Goal: Task Accomplishment & Management: Manage account settings

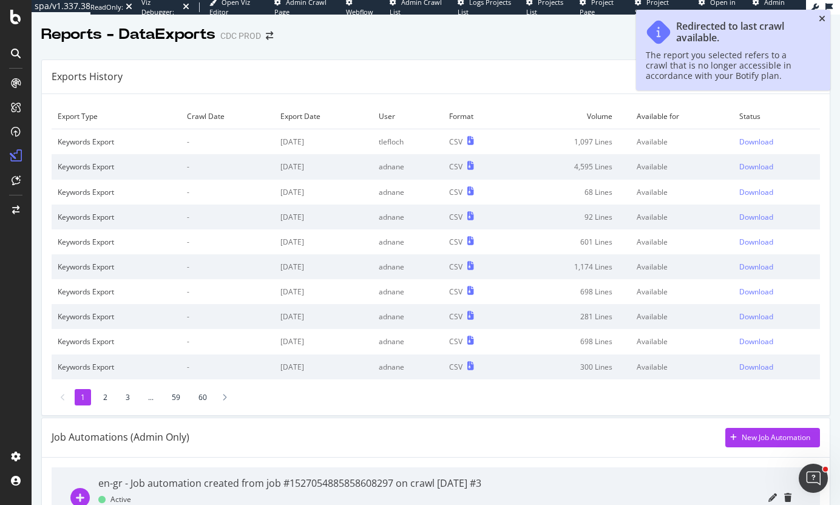
click at [823, 18] on icon "close toast" at bounding box center [821, 19] width 7 height 8
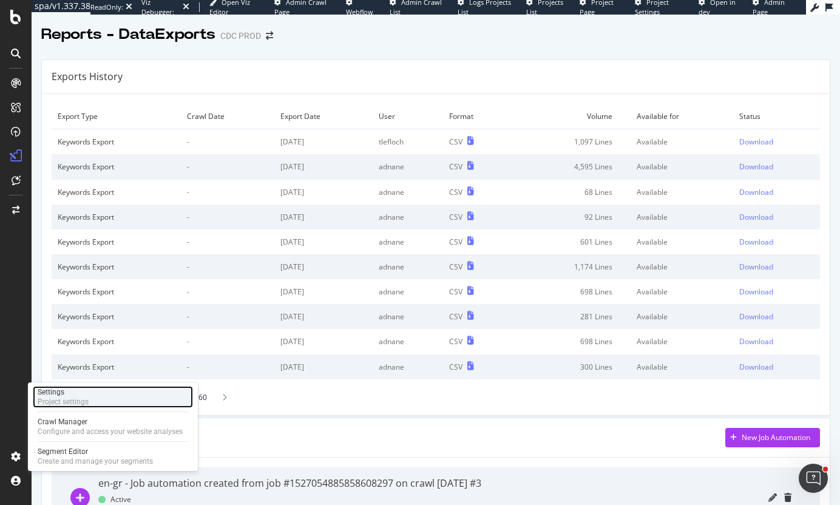
click at [87, 390] on div "Settings" at bounding box center [63, 392] width 51 height 10
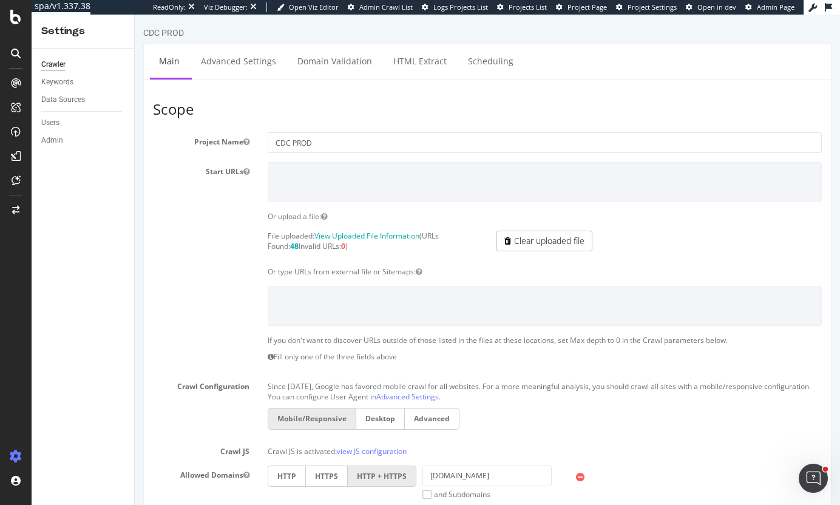
click at [198, 262] on section "Project Name CDC PROD Start URLs Or upload a file: File uploaded: View Uploaded…" at bounding box center [487, 396] width 669 height 529
click at [63, 103] on div "Data Sources" at bounding box center [63, 99] width 44 height 13
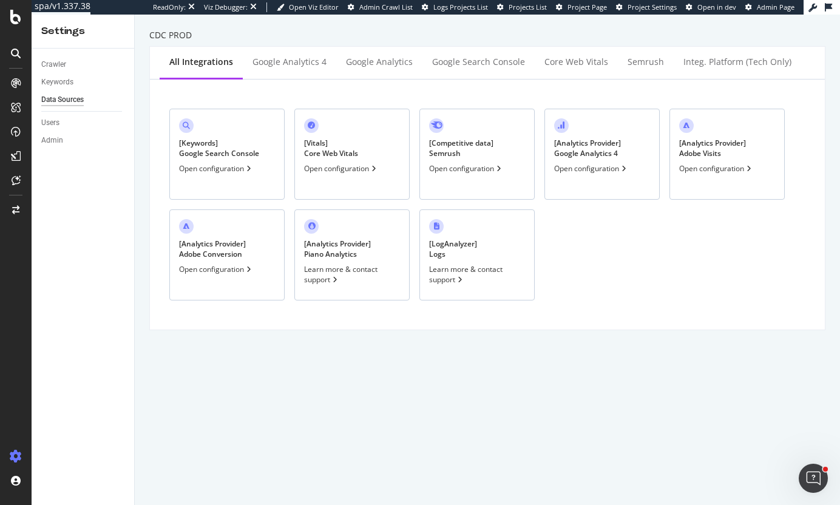
click at [596, 175] on div "[ Analytics Provider ] Google Analytics 4 Open configuration" at bounding box center [601, 154] width 115 height 91
click at [698, 162] on div "[ Analytics Provider ] Adobe Visits Open configuration" at bounding box center [726, 154] width 115 height 91
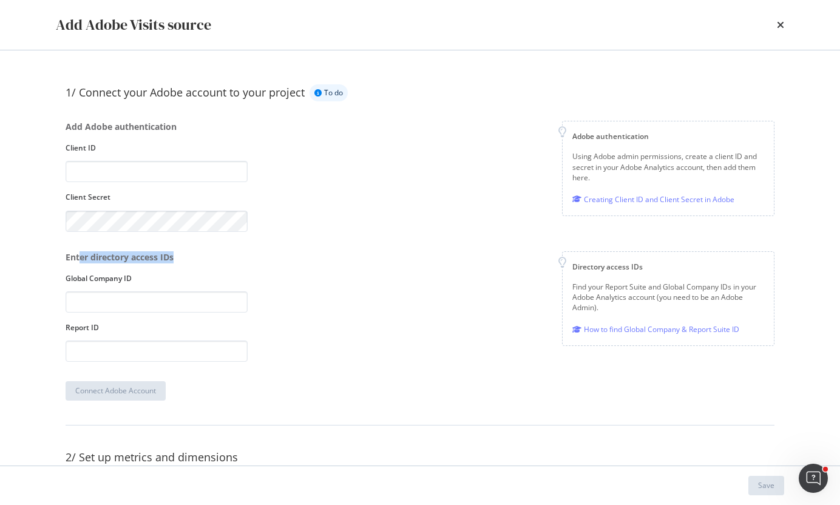
drag, startPoint x: 78, startPoint y: 257, endPoint x: 195, endPoint y: 256, distance: 117.1
click at [195, 256] on div "Enter directory access IDs" at bounding box center [157, 257] width 182 height 12
click at [780, 24] on icon "times" at bounding box center [780, 25] width 7 height 10
